Goal: Information Seeking & Learning: Check status

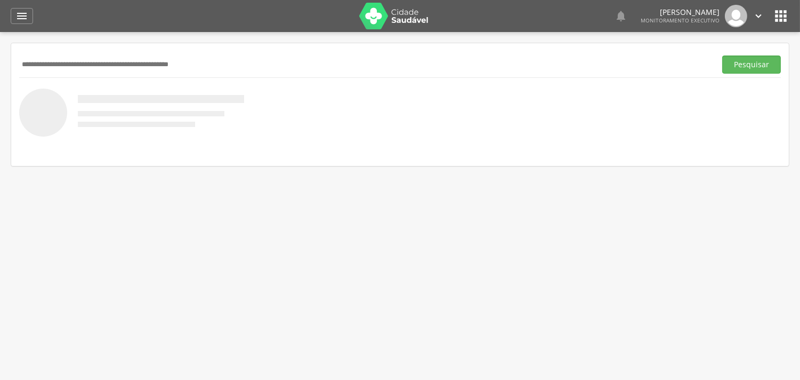
click at [122, 62] on input "text" at bounding box center [365, 64] width 693 height 18
type input "**********"
click at [722, 55] on button "Pesquisar" at bounding box center [751, 64] width 59 height 18
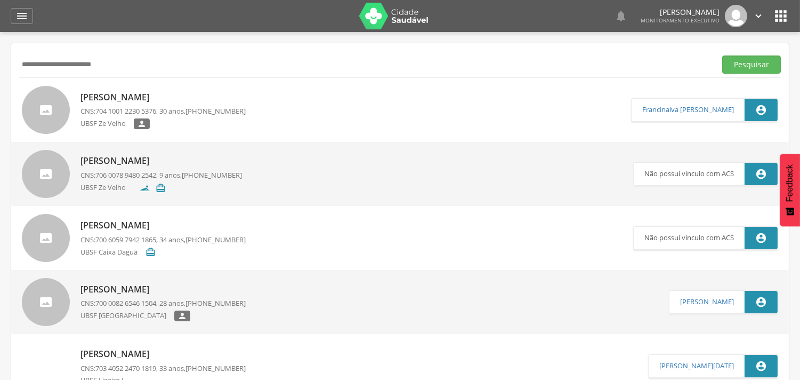
click at [179, 116] on div "[PERSON_NAME] CNS: 704 1001 2230 5376 , 30 anos, [PHONE_NUMBER] UBSF Ze Velho " at bounding box center [163, 110] width 165 height 44
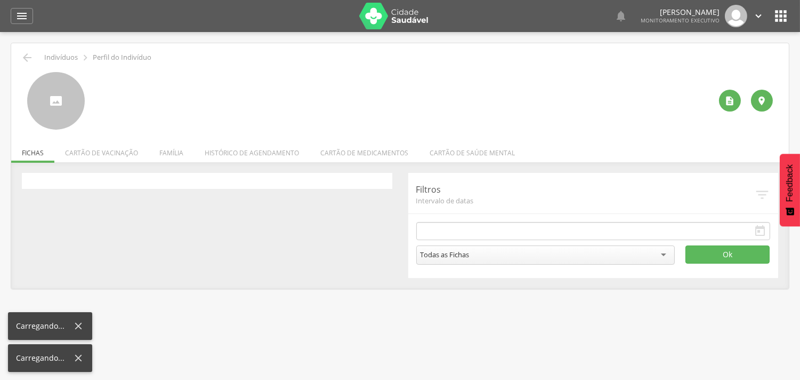
type input "**********"
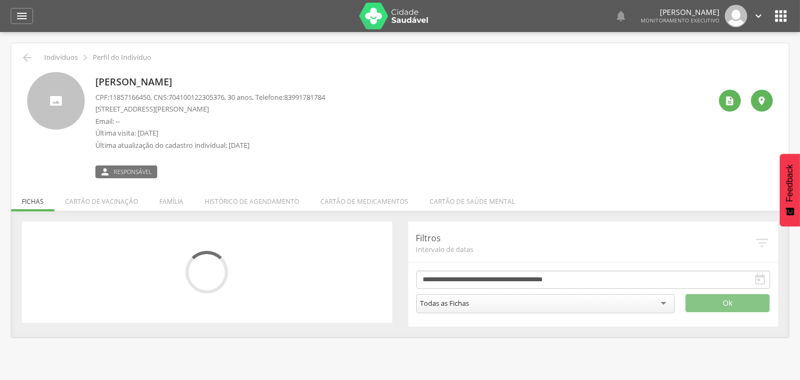
click at [167, 201] on li "Família" at bounding box center [171, 198] width 45 height 25
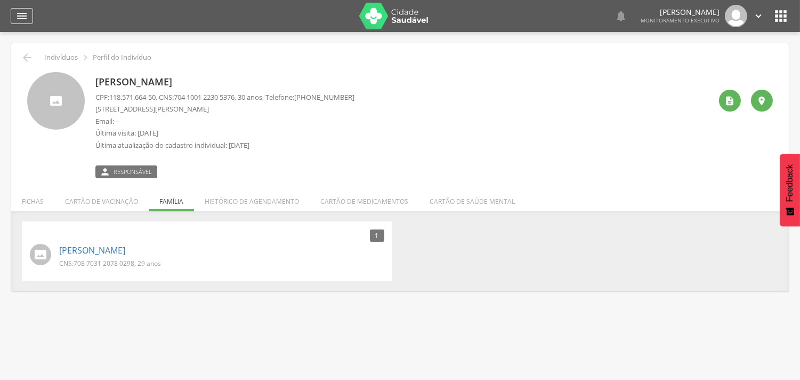
click at [20, 13] on icon "" at bounding box center [21, 16] width 13 height 13
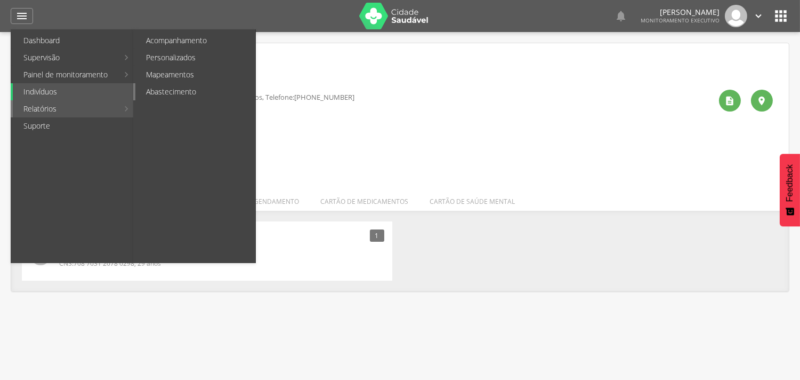
click at [180, 91] on link "Abastecimento" at bounding box center [195, 91] width 120 height 17
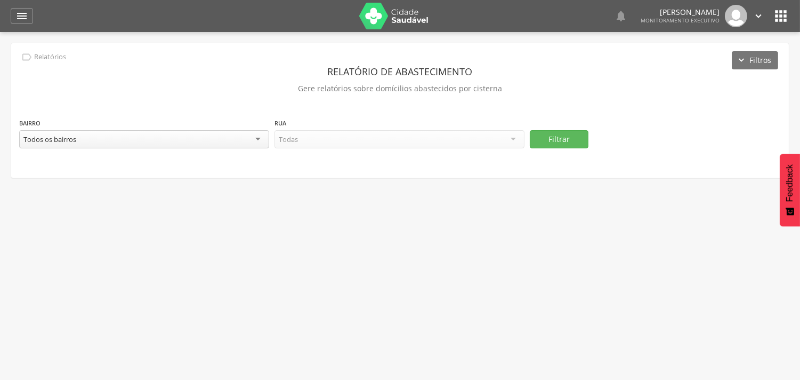
click at [249, 144] on div "Todos os bairros" at bounding box center [144, 139] width 250 height 18
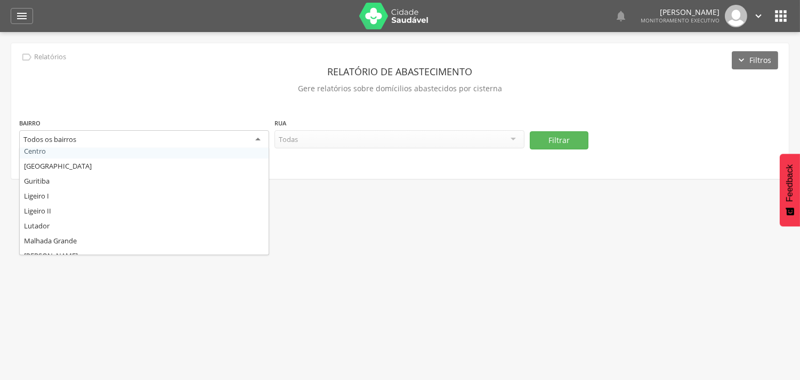
scroll to position [221, 0]
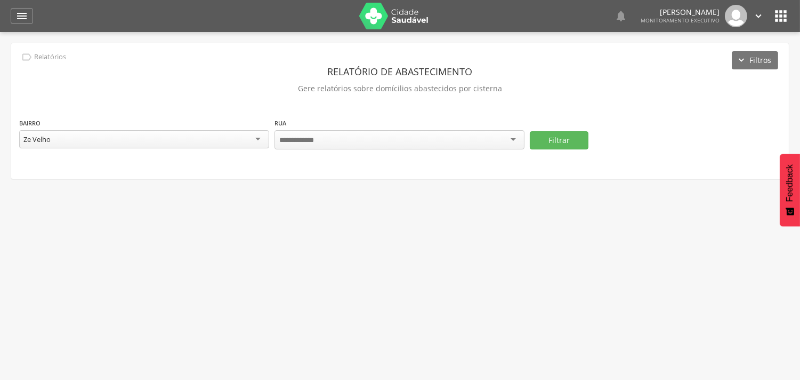
click at [498, 141] on div at bounding box center [400, 139] width 250 height 19
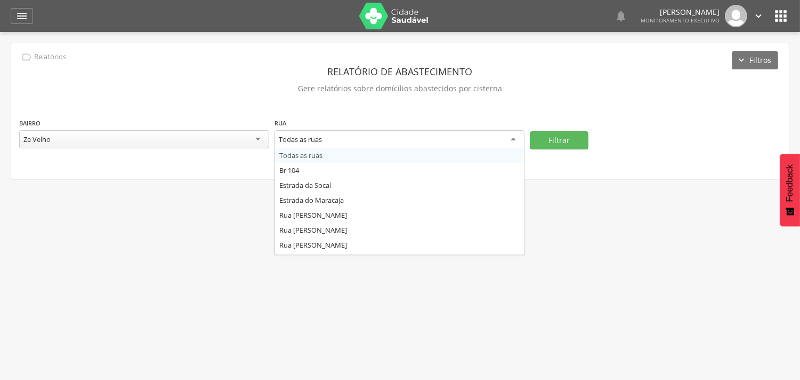
click at [512, 139] on div "Todas as ruas" at bounding box center [400, 139] width 250 height 19
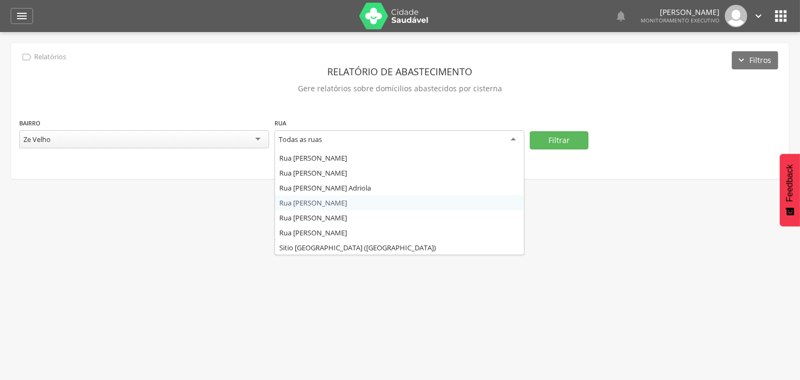
scroll to position [355, 0]
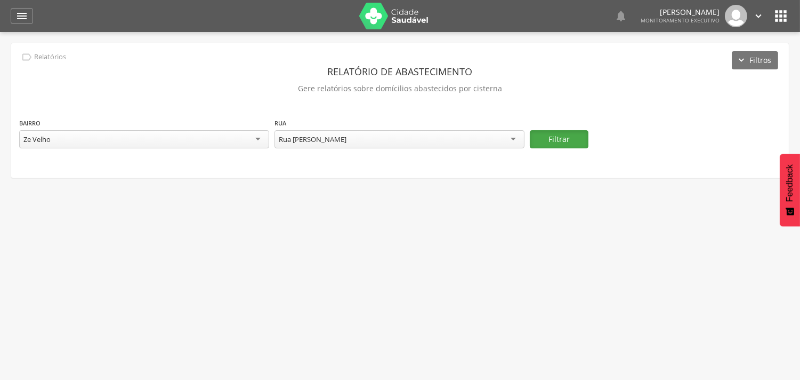
click at [569, 143] on button "Filtrar" at bounding box center [559, 139] width 59 height 18
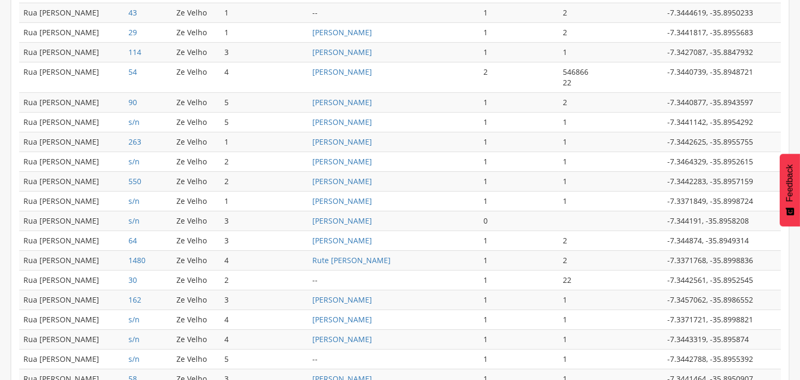
scroll to position [521, 0]
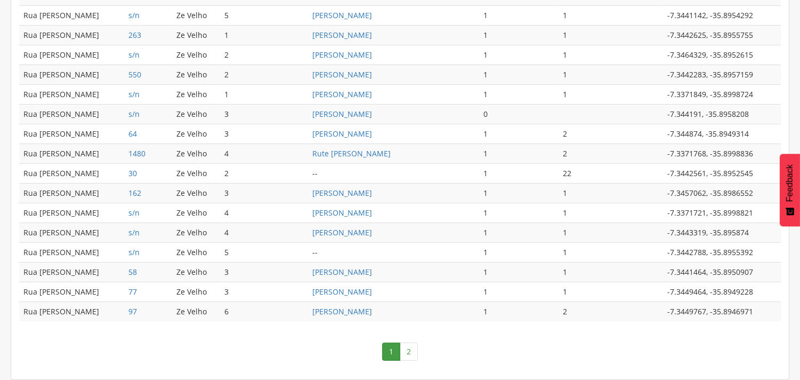
click at [411, 348] on link "2" at bounding box center [409, 351] width 18 height 18
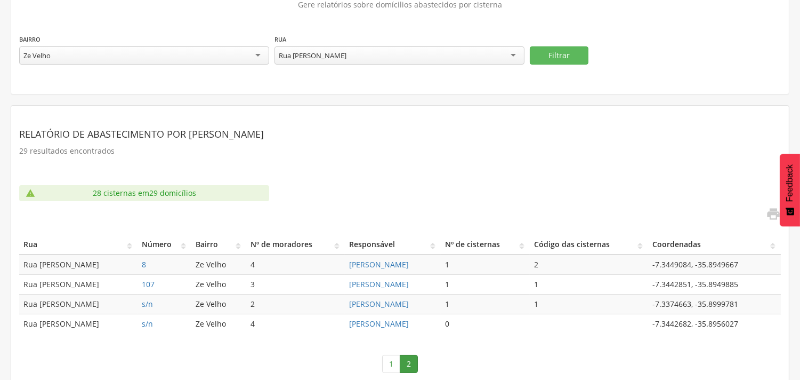
scroll to position [95, 0]
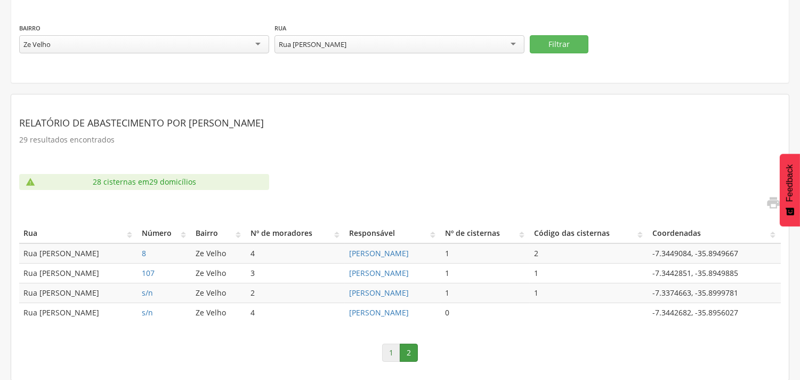
click at [395, 349] on link "1" at bounding box center [391, 352] width 18 height 18
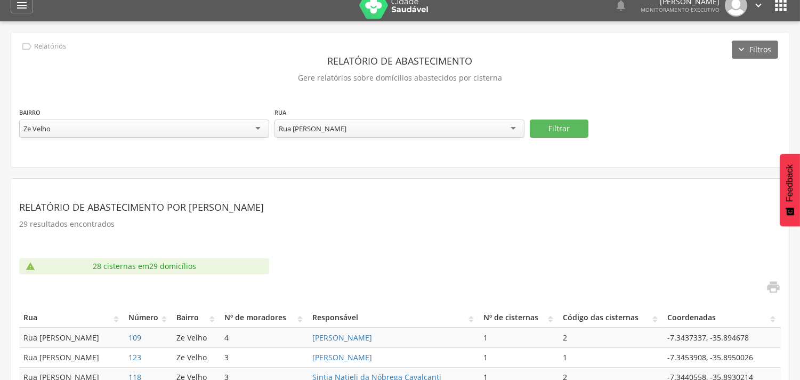
scroll to position [0, 0]
